Goal: Task Accomplishment & Management: Manage account settings

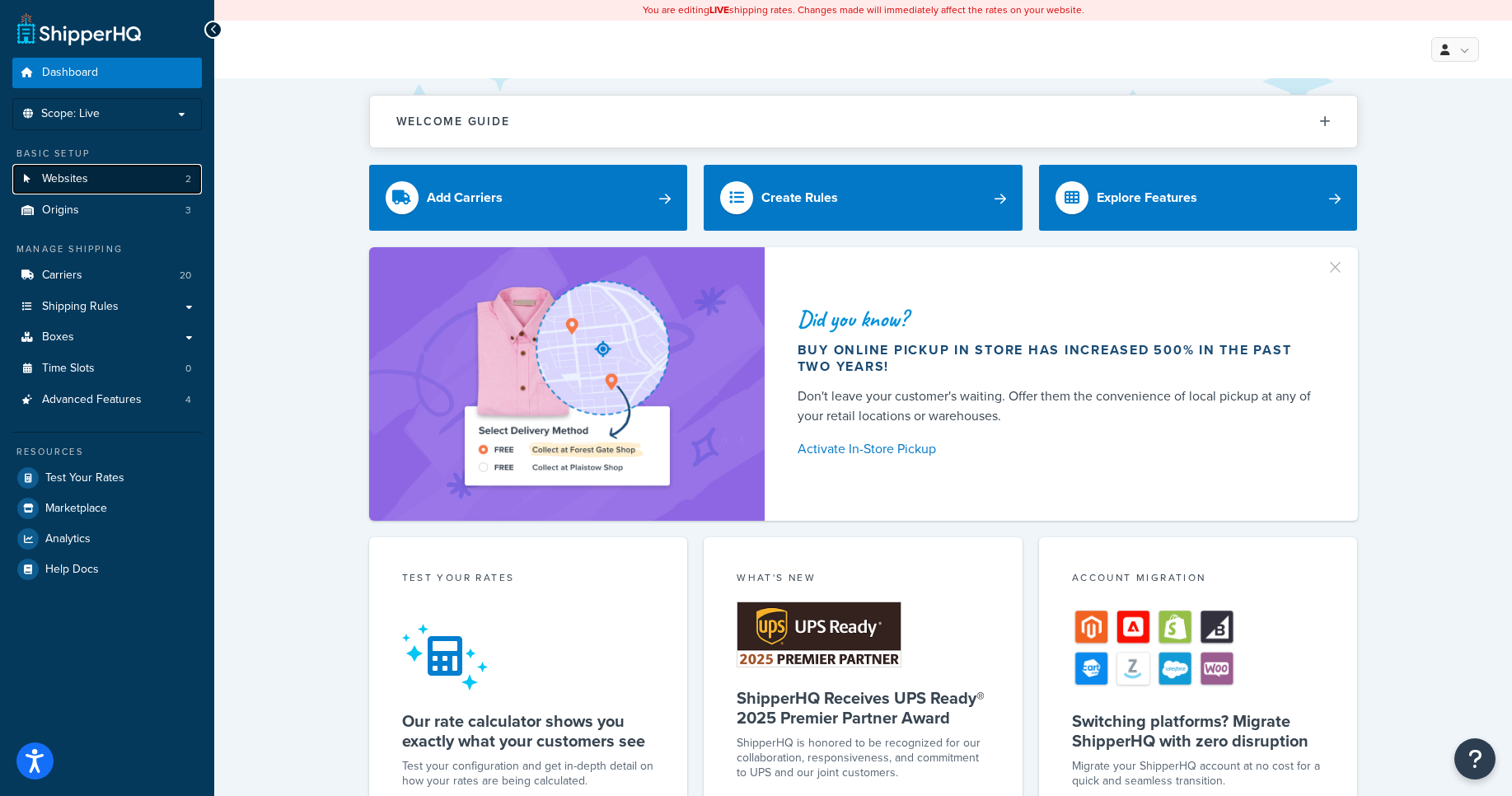
click at [101, 185] on link "Websites 2" at bounding box center [107, 178] width 190 height 30
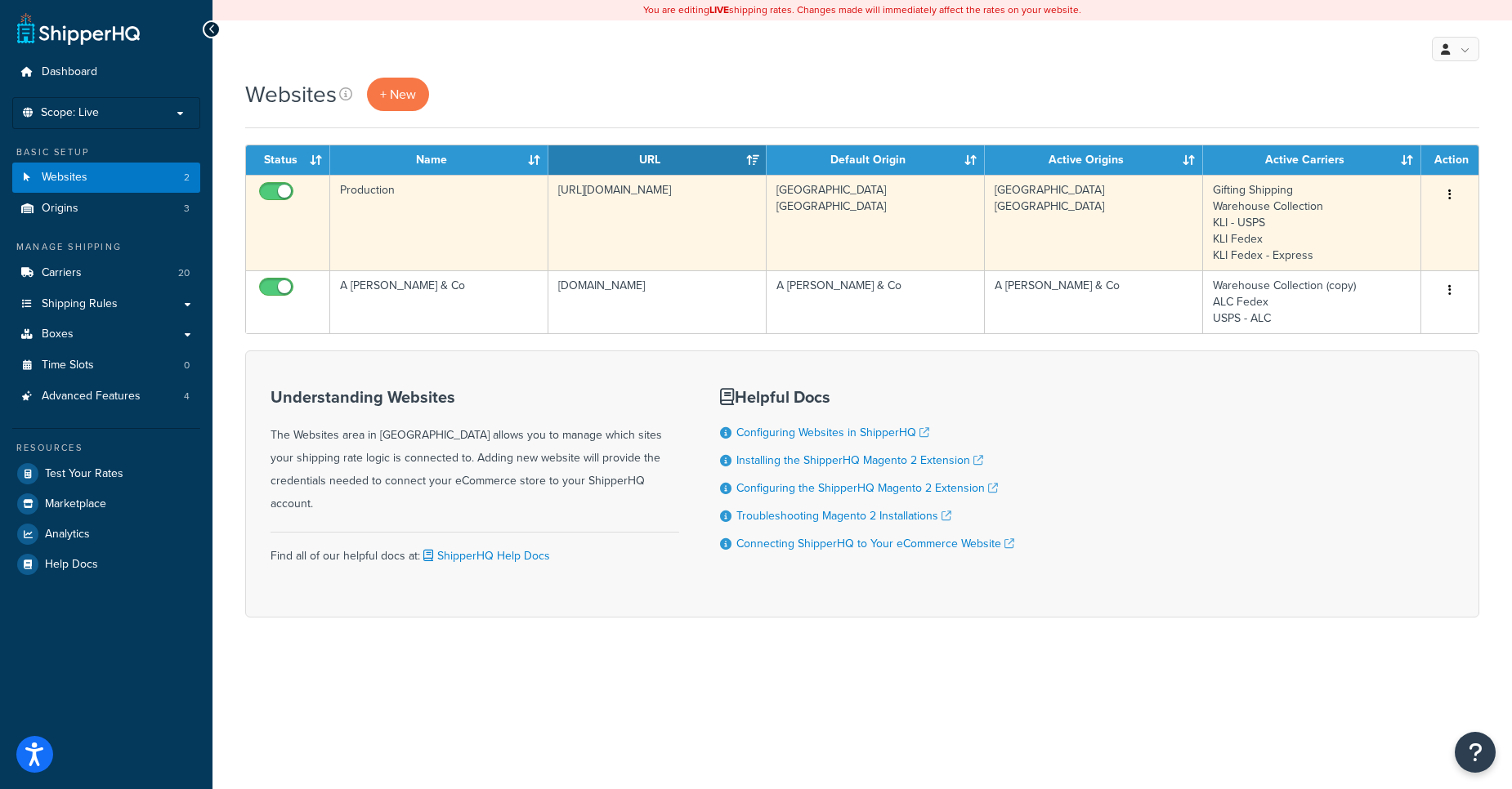
click at [1451, 191] on icon "button" at bounding box center [1449, 194] width 3 height 12
click at [1404, 224] on link "Edit" at bounding box center [1384, 227] width 129 height 34
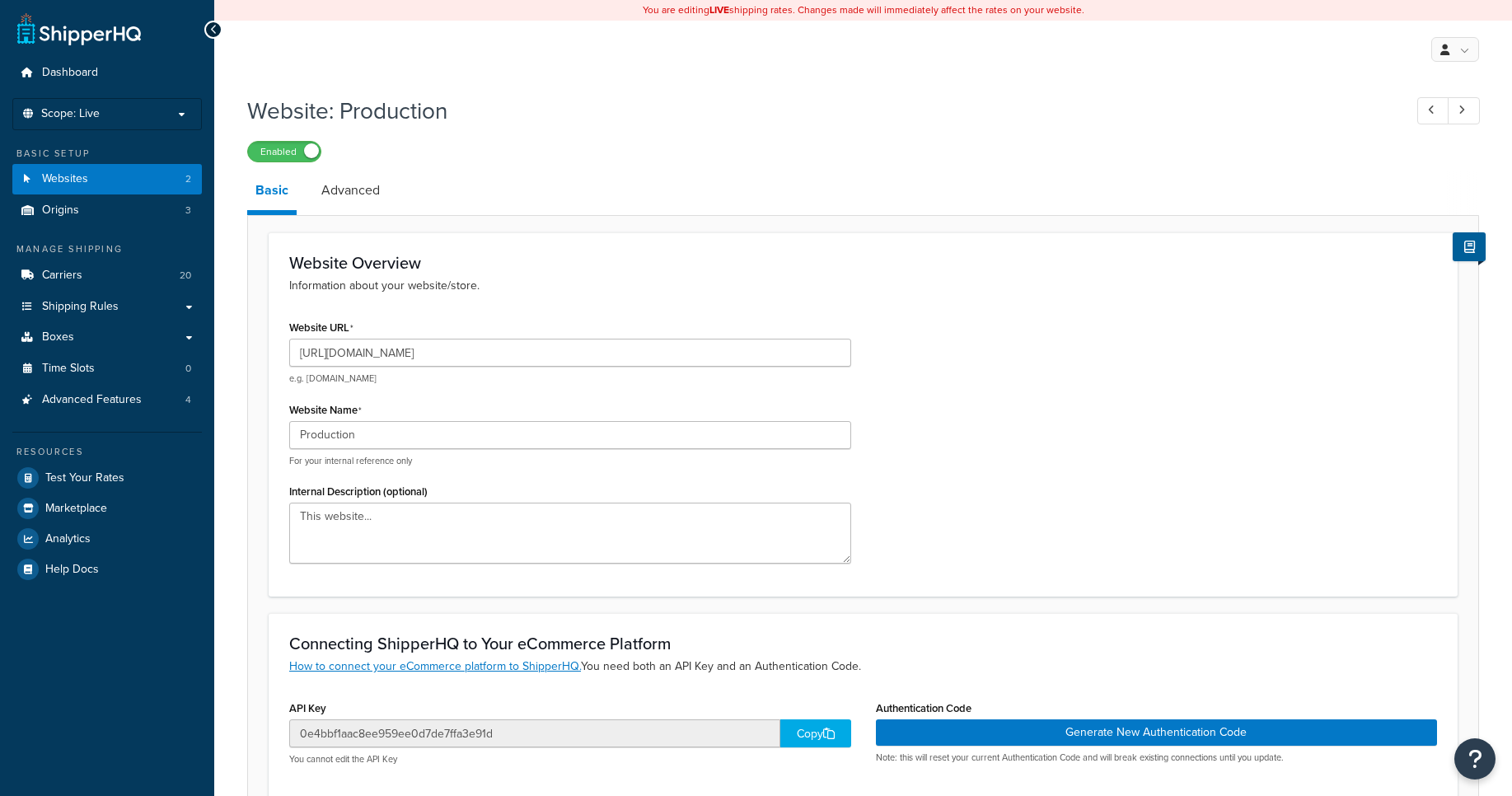
select select "41918"
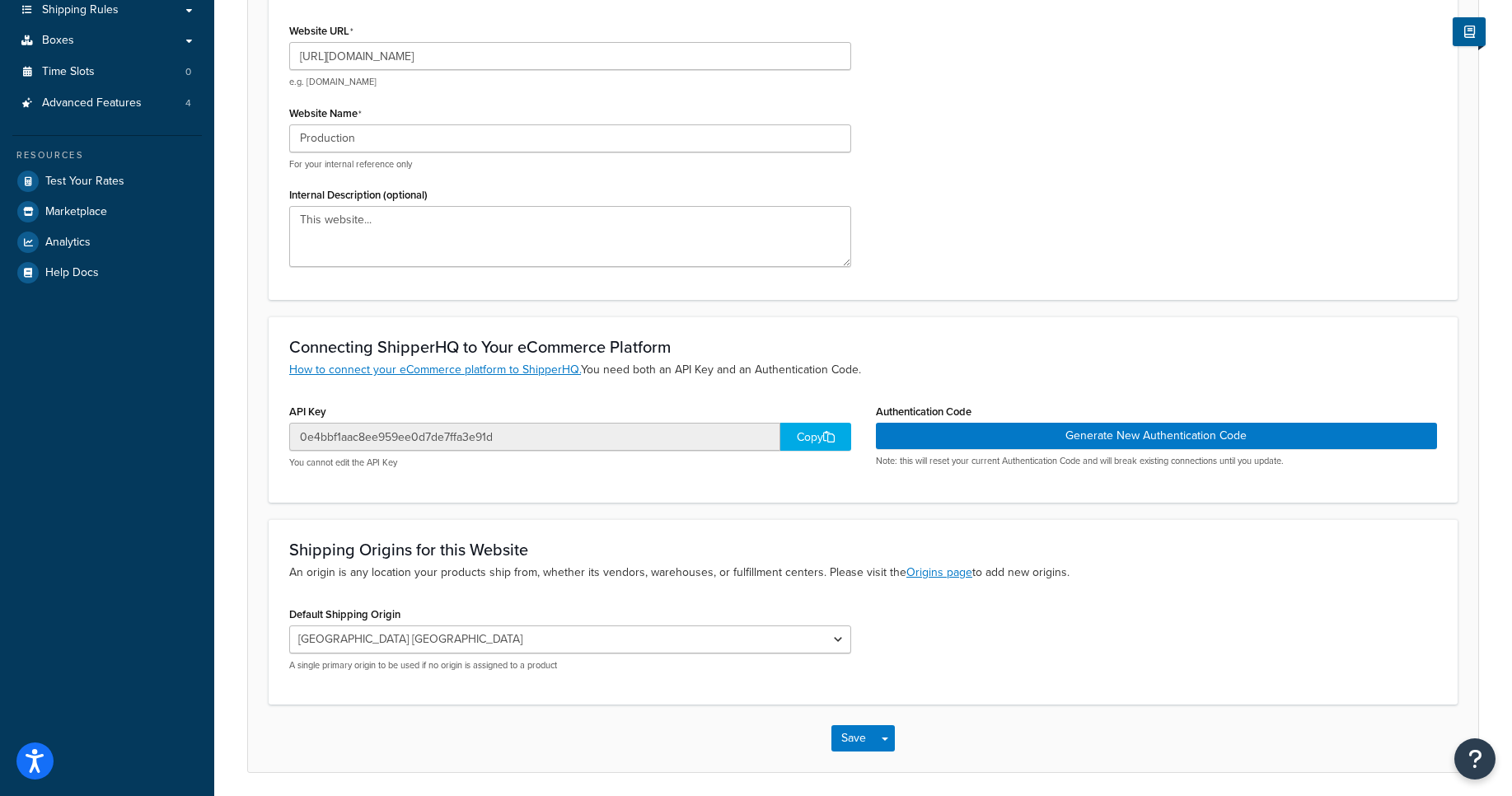
click at [801, 436] on div "Copy" at bounding box center [815, 436] width 71 height 28
